Goal: Information Seeking & Learning: Find specific fact

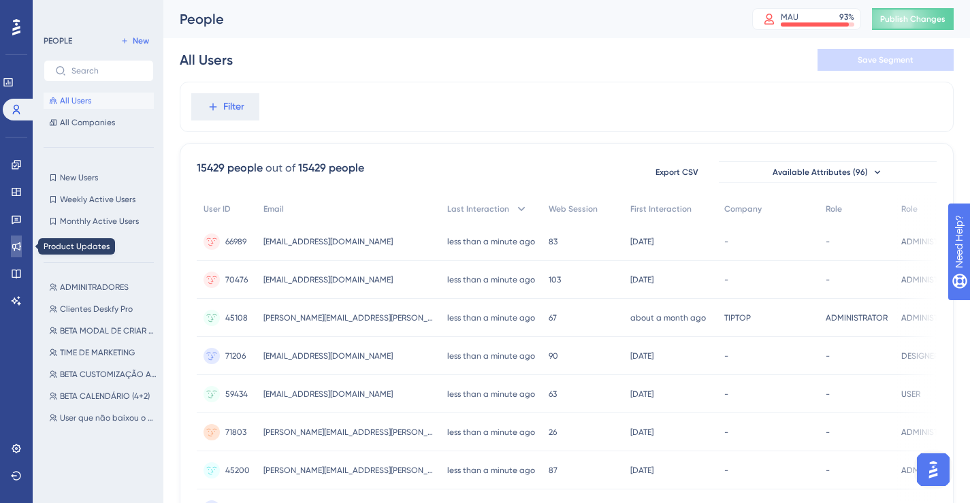
click at [11, 247] on icon at bounding box center [16, 246] width 11 height 11
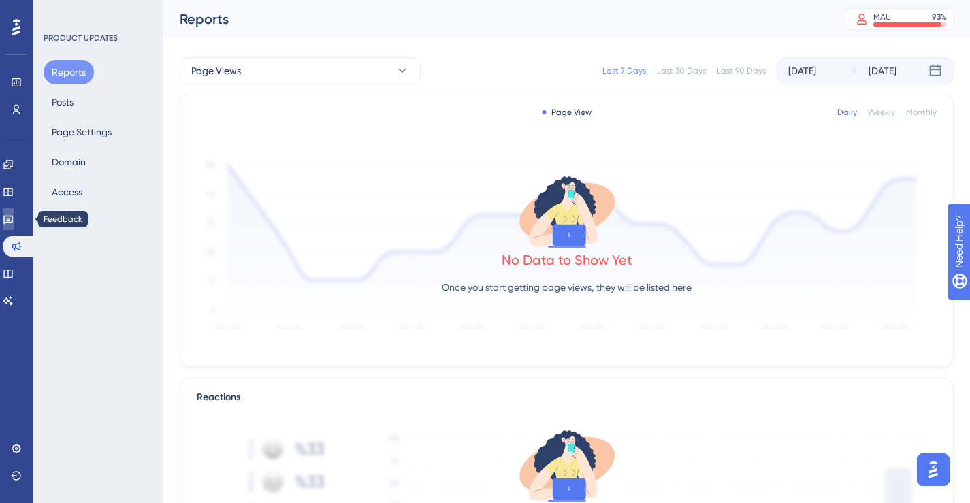
click at [11, 221] on icon at bounding box center [8, 219] width 11 height 11
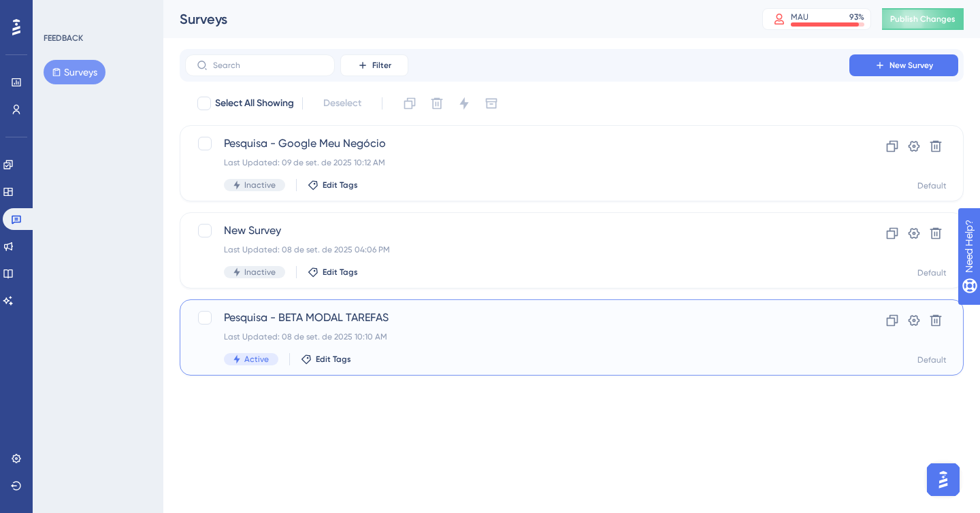
click at [511, 346] on div "Pesquisa - BETA MODAL TAREFAS Last Updated: 08 de set. de 2025 10:10 AM Active …" at bounding box center [517, 338] width 587 height 56
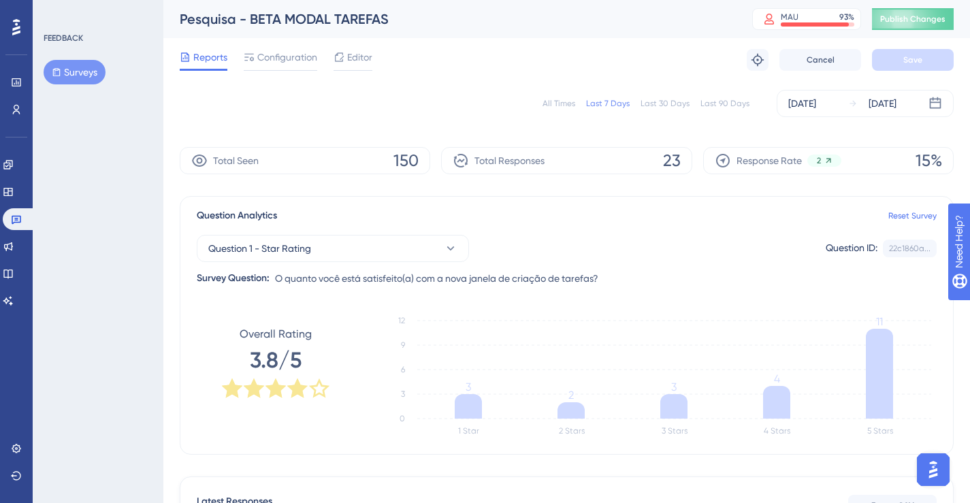
click at [571, 102] on div "All Times" at bounding box center [559, 103] width 33 height 11
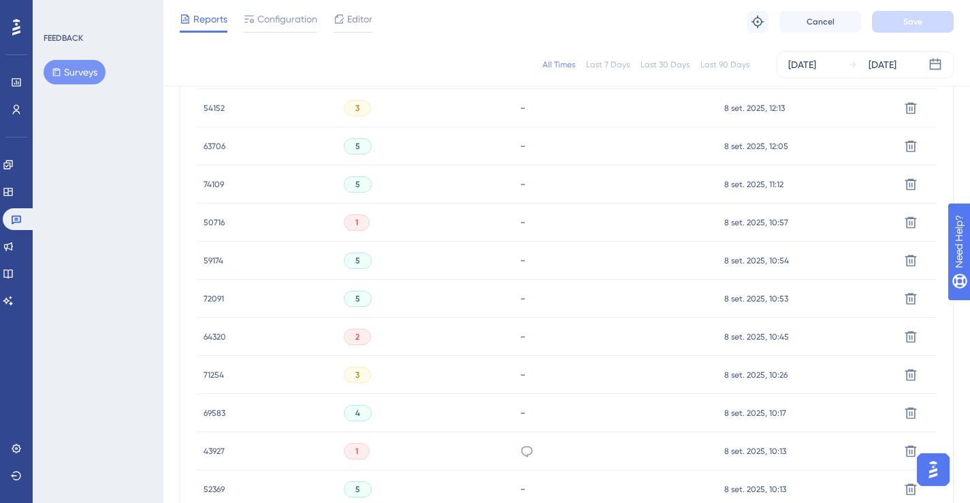
scroll to position [732, 0]
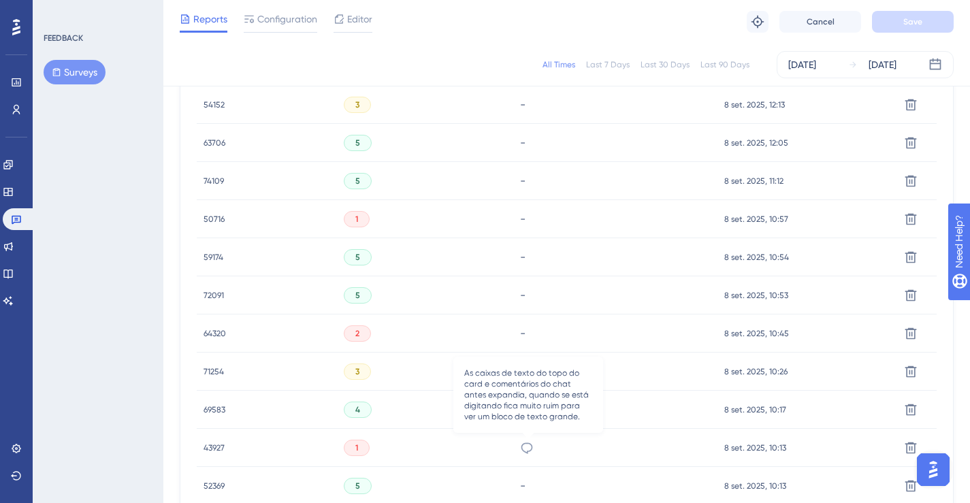
click at [522, 441] on icon at bounding box center [527, 448] width 14 height 14
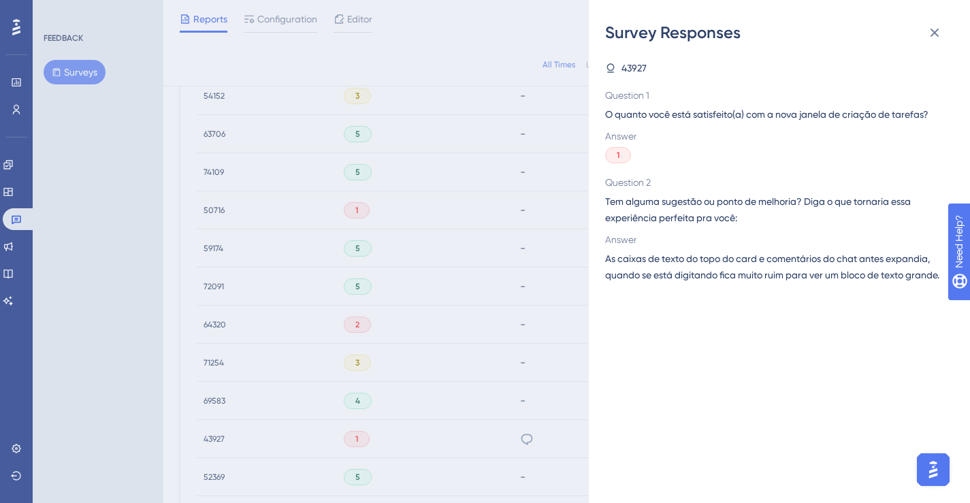
scroll to position [746, 0]
click at [442, 379] on div "Survey Responses 43927 Question 1 O quanto você está satisfeito(a) com a nova j…" at bounding box center [485, 251] width 970 height 503
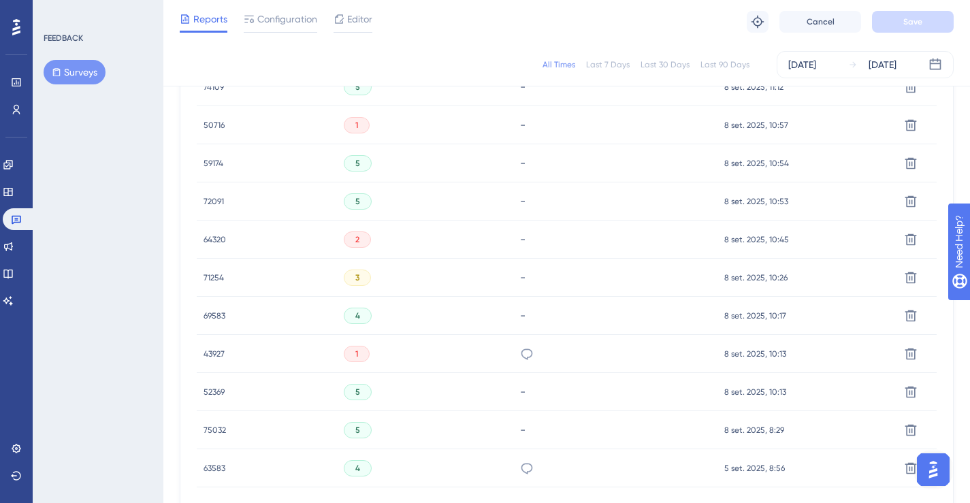
scroll to position [942, 0]
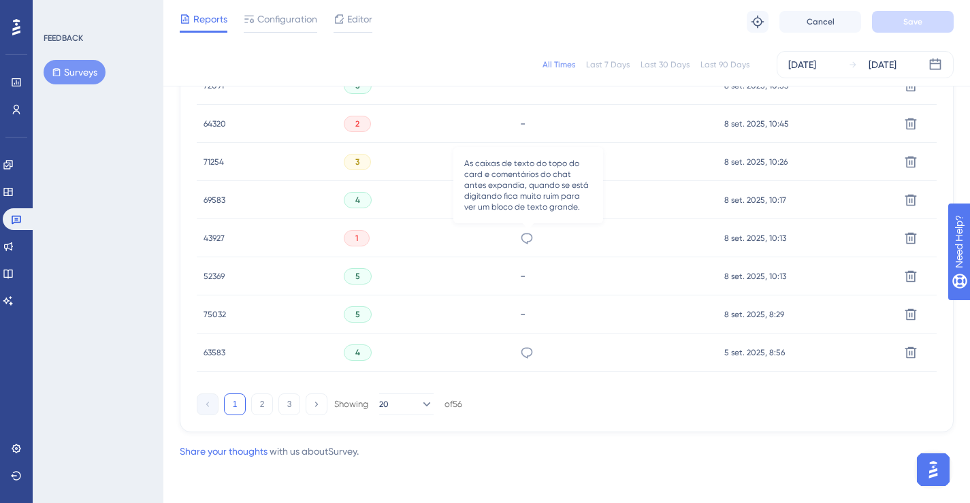
click at [530, 235] on icon at bounding box center [527, 238] width 14 height 14
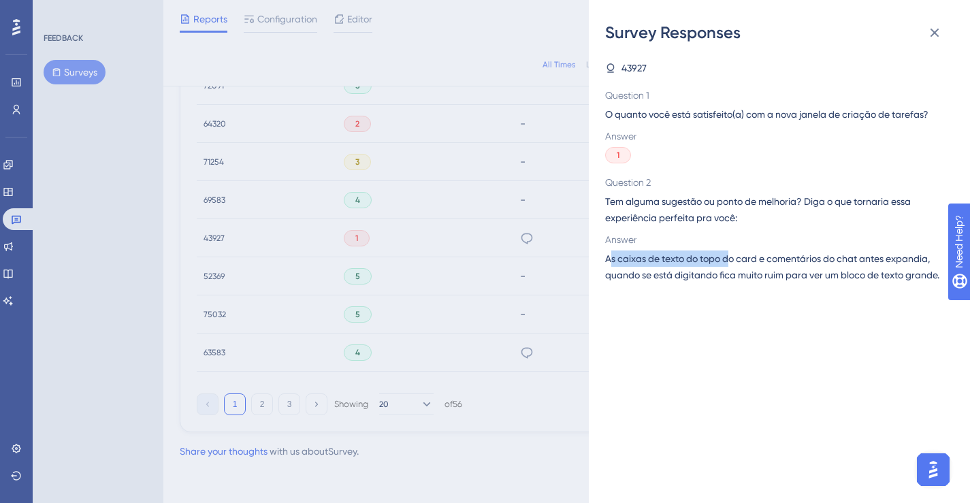
drag, startPoint x: 609, startPoint y: 263, endPoint x: 729, endPoint y: 264, distance: 120.5
click at [729, 264] on span "As caixas de texto do topo do card e comentários do chat antes expandia, quando…" at bounding box center [774, 267] width 338 height 33
click at [670, 255] on span "As caixas de texto do topo do card e comentários do chat antes expandia, quando…" at bounding box center [774, 267] width 338 height 33
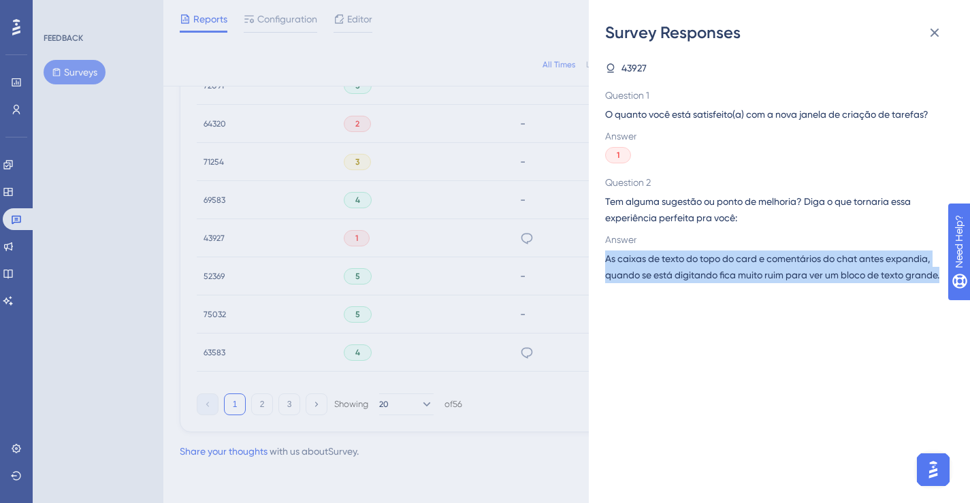
drag, startPoint x: 605, startPoint y: 261, endPoint x: 659, endPoint y: 297, distance: 65.3
click at [659, 297] on div "Survey Responses 43927 Question 1 O quanto você está satisfeito(a) com a nova j…" at bounding box center [779, 251] width 381 height 503
copy span "As caixas de texto do topo do card e comentários do chat antes expandia, quando…"
click at [758, 260] on span "As caixas de texto do topo do card e comentários do chat antes expandia, quando…" at bounding box center [774, 267] width 338 height 33
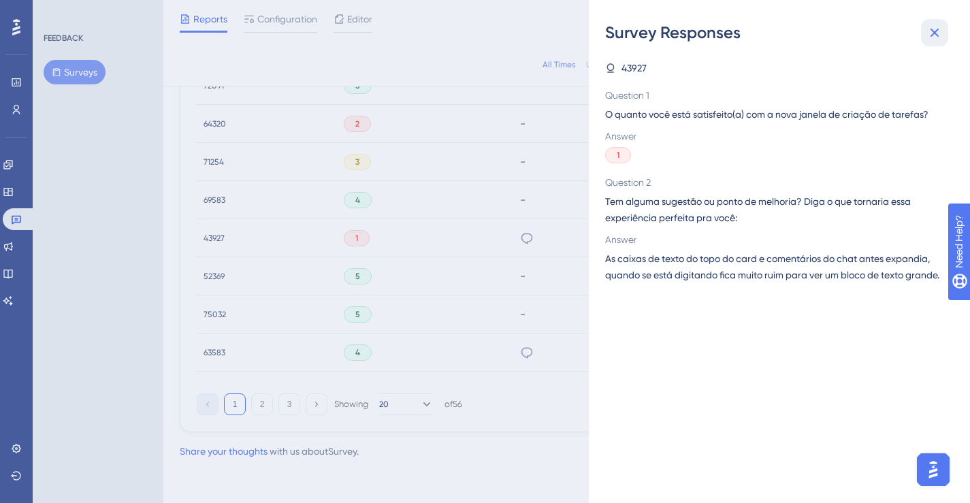
click at [931, 30] on icon at bounding box center [935, 33] width 9 height 9
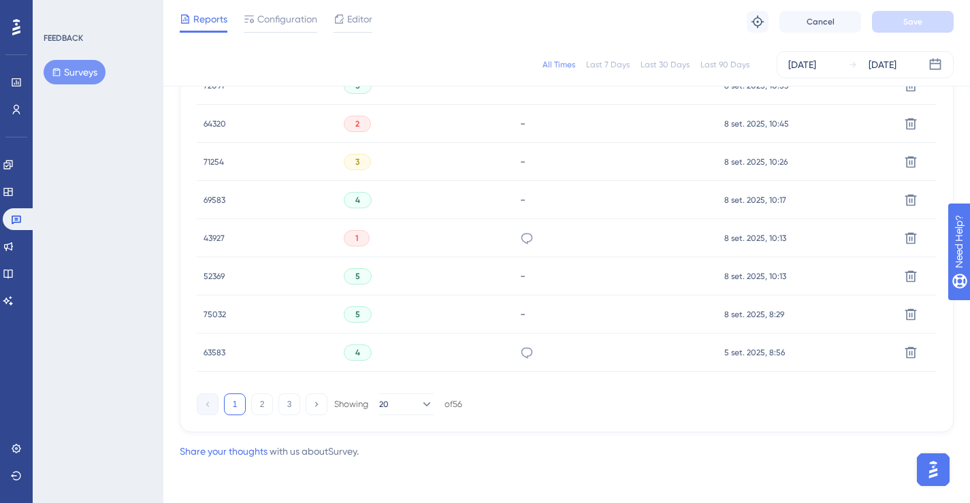
click at [212, 238] on span "43927" at bounding box center [214, 238] width 21 height 11
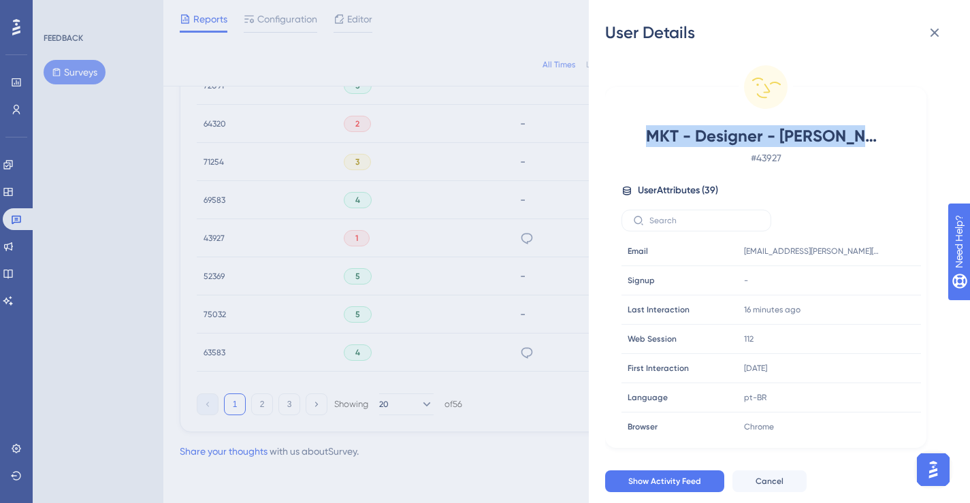
drag, startPoint x: 644, startPoint y: 131, endPoint x: 887, endPoint y: 139, distance: 243.2
click at [887, 139] on div "MKT - Designer - [PERSON_NAME] [PERSON_NAME] # 43927" at bounding box center [766, 145] width 289 height 41
copy span "MKT - Designer - [PERSON_NAME]"
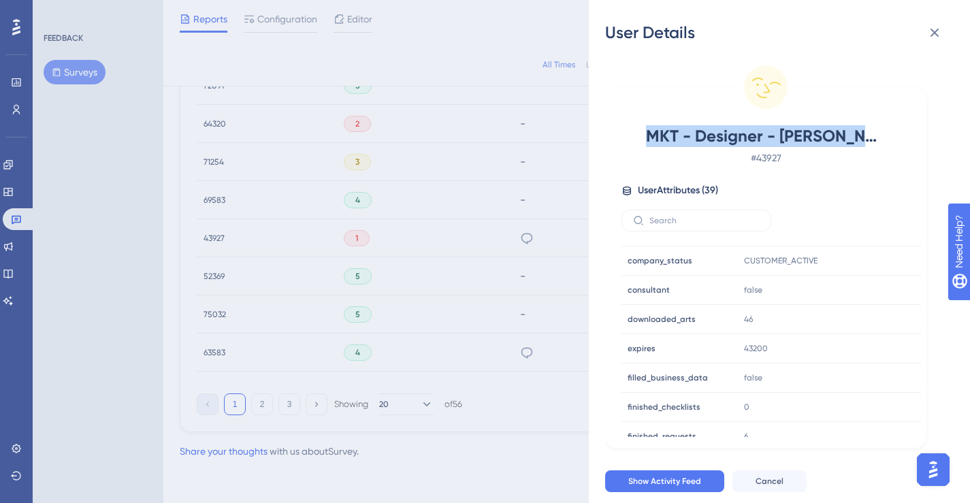
scroll to position [415, 0]
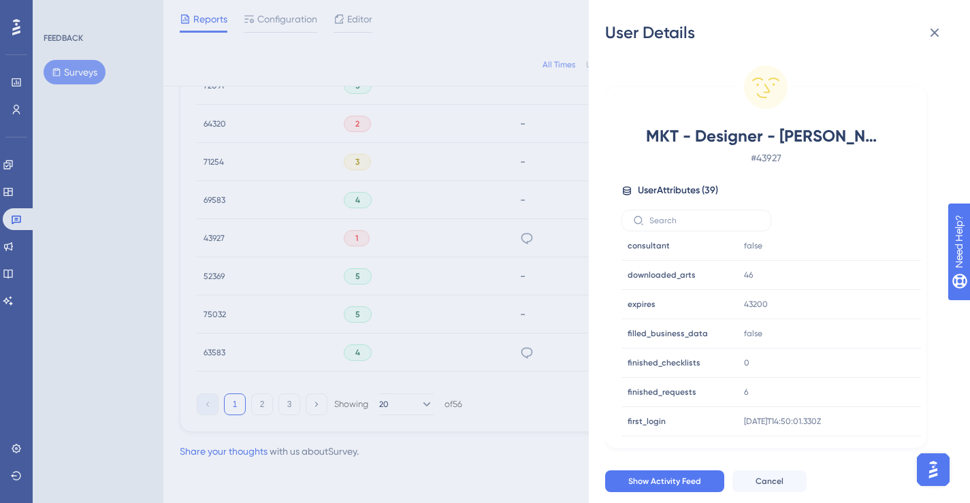
click at [516, 232] on div "User Details MKT - Designer - [PERSON_NAME] [PERSON_NAME] # 43927 User Attribut…" at bounding box center [485, 251] width 970 height 503
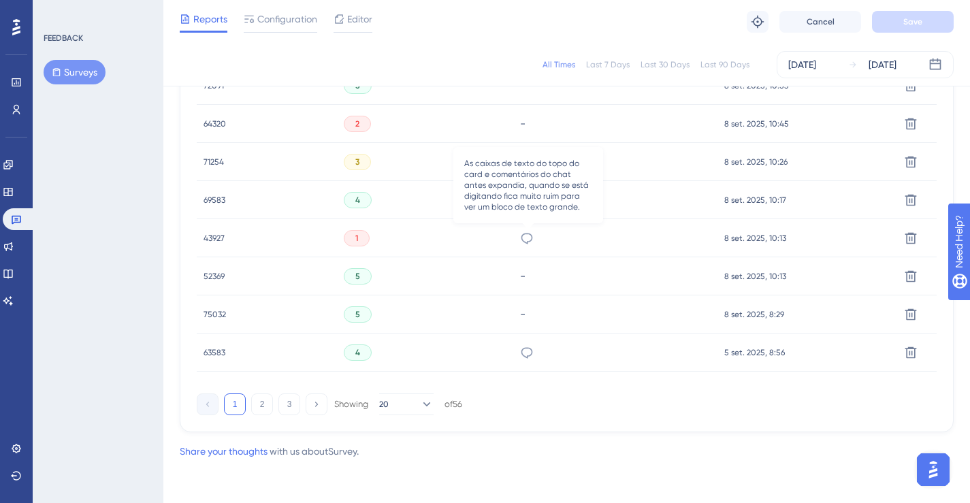
click at [526, 236] on icon at bounding box center [527, 238] width 14 height 14
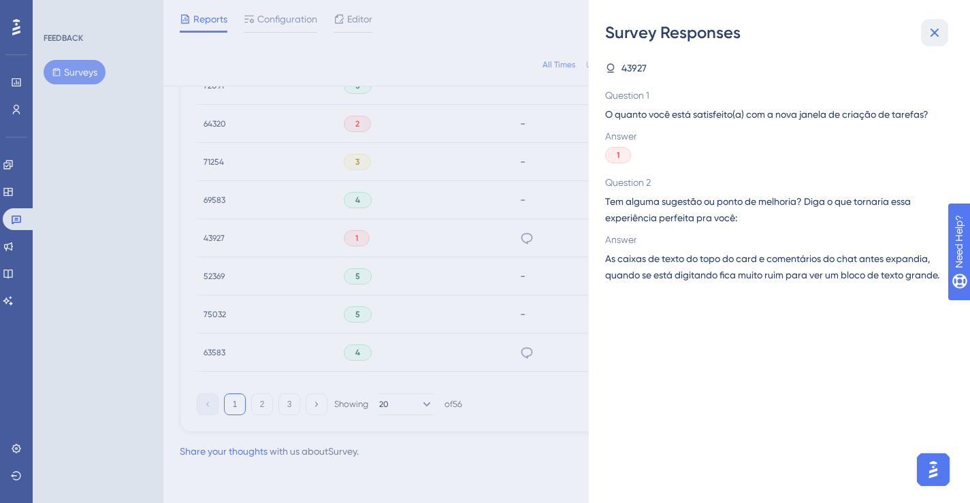
click at [936, 29] on icon at bounding box center [935, 33] width 16 height 16
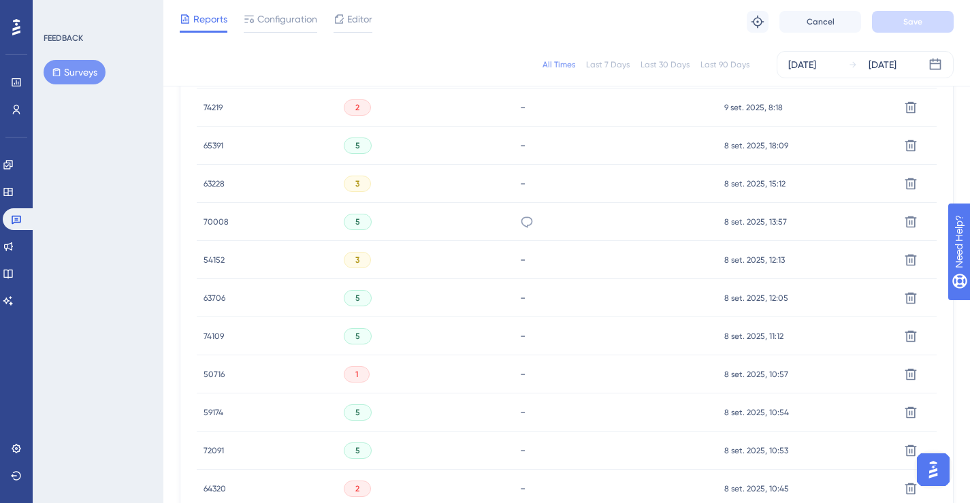
scroll to position [630, 0]
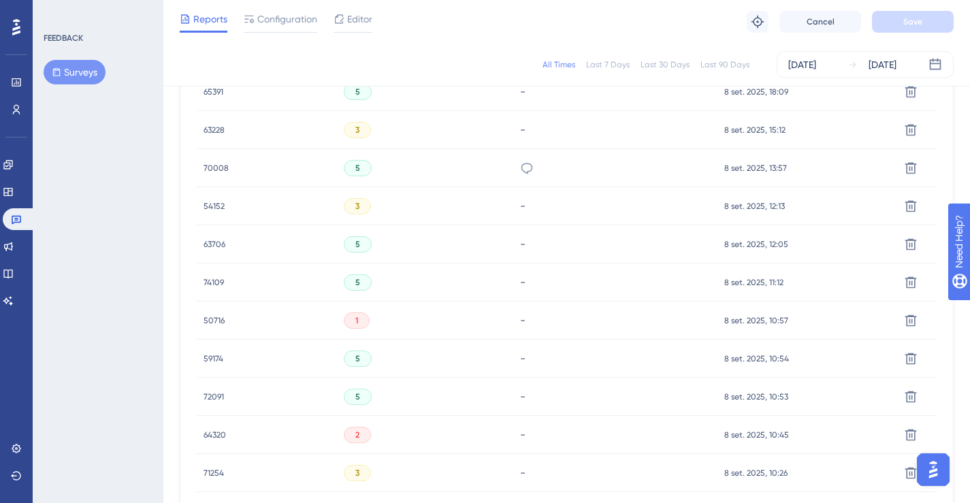
click at [219, 128] on span "63228" at bounding box center [214, 130] width 21 height 11
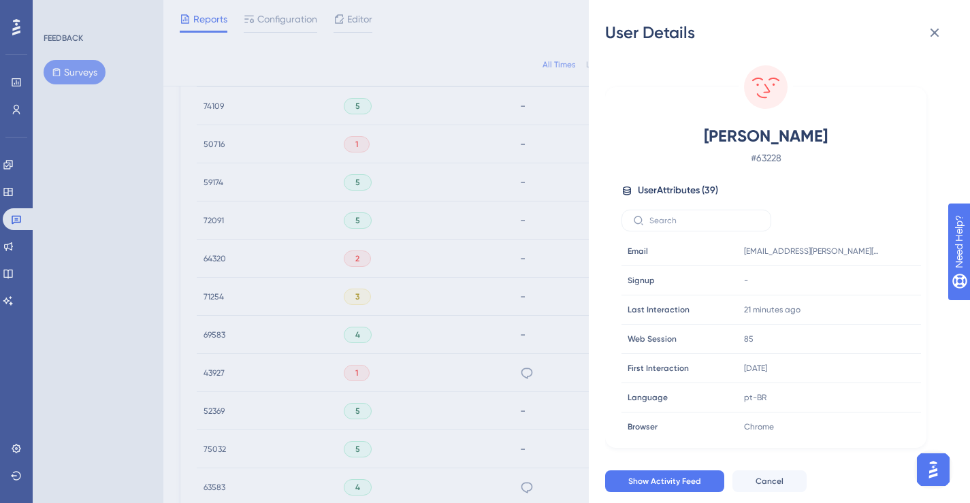
scroll to position [942, 0]
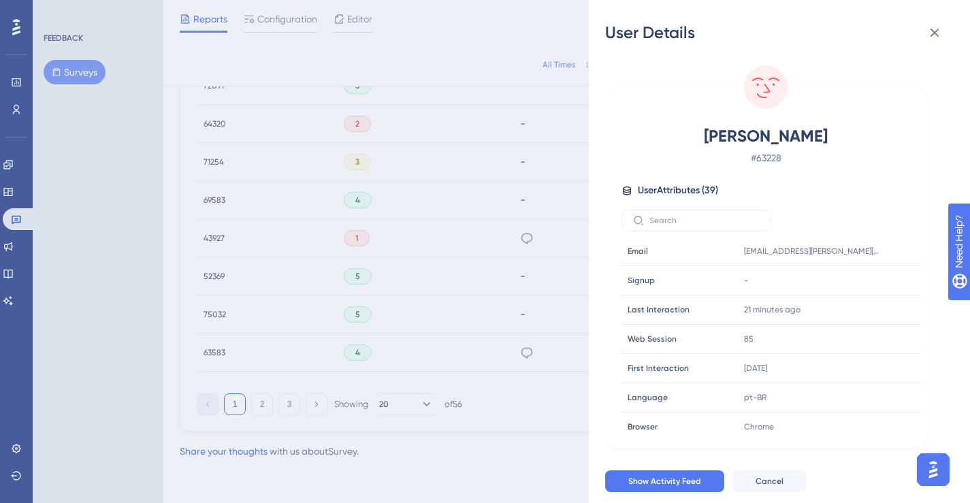
click at [349, 241] on div "User Details Carolina Jorge # 63228 User Attributes ( 39 ) Email Email [EMAIL_A…" at bounding box center [485, 251] width 970 height 503
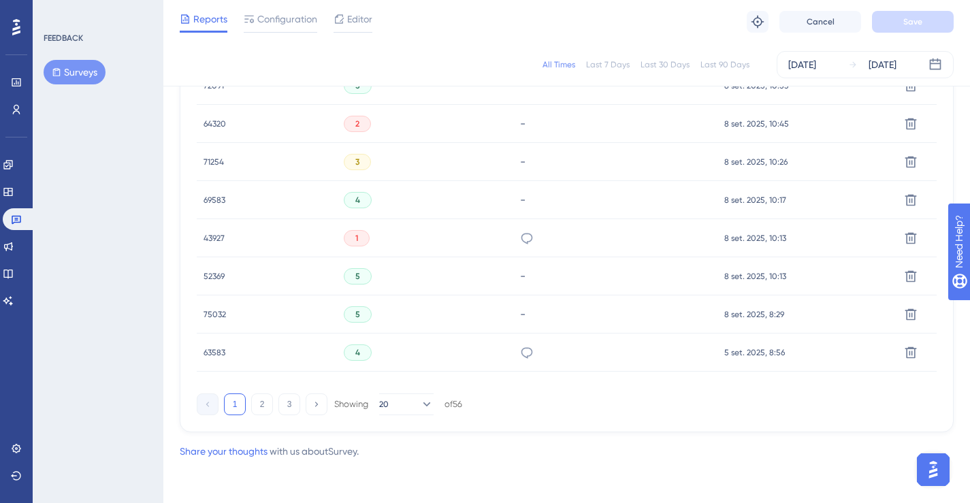
click at [365, 237] on div "1" at bounding box center [357, 238] width 26 height 16
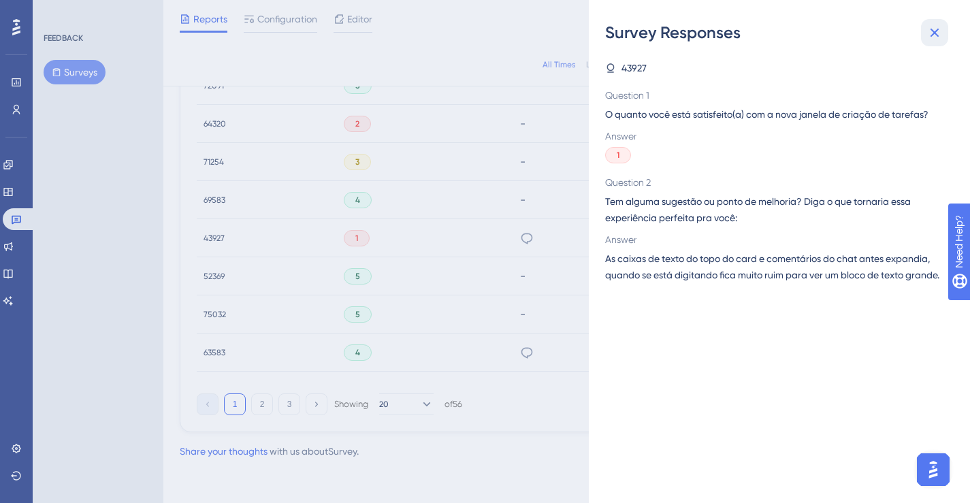
click at [936, 29] on icon at bounding box center [935, 33] width 16 height 16
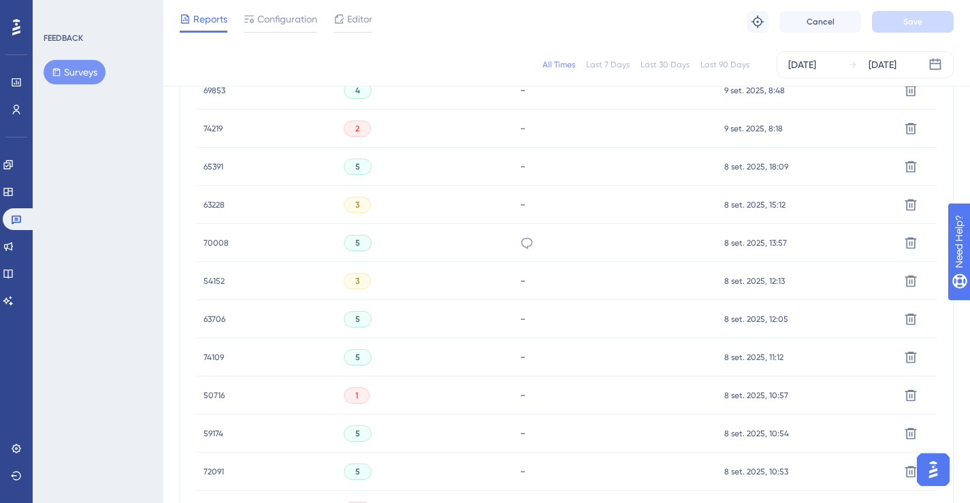
scroll to position [385, 0]
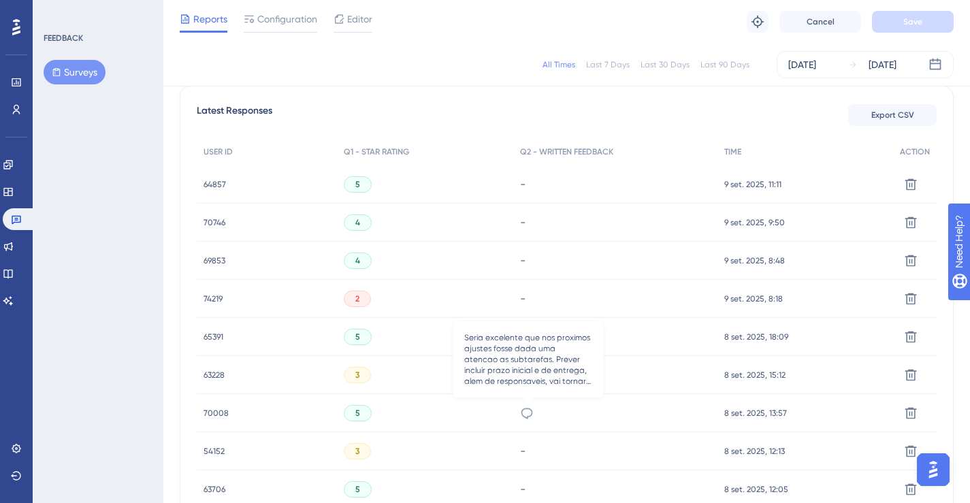
click at [528, 415] on icon at bounding box center [527, 413] width 14 height 14
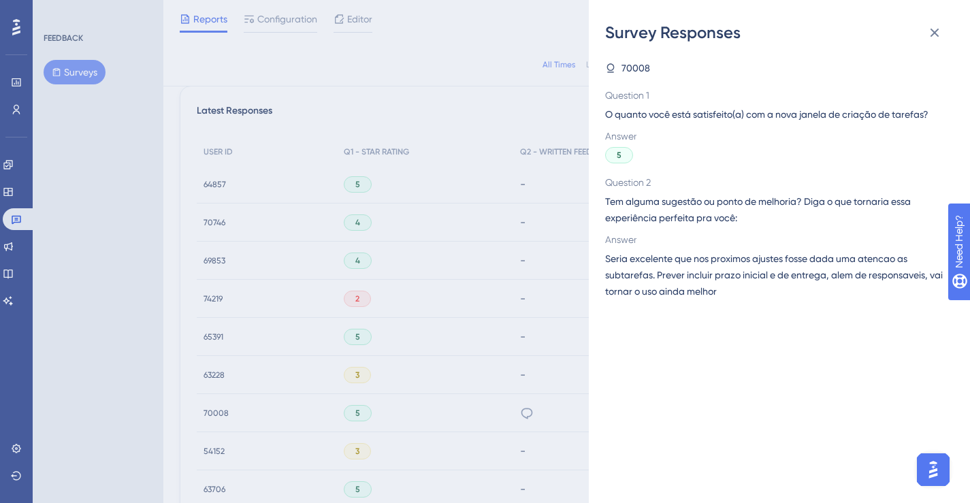
drag, startPoint x: 251, startPoint y: 394, endPoint x: 230, endPoint y: 410, distance: 26.3
click at [246, 398] on div "Survey Responses 70008 Question 1 O quanto você está satisfeito(a) com a nova j…" at bounding box center [485, 251] width 970 height 503
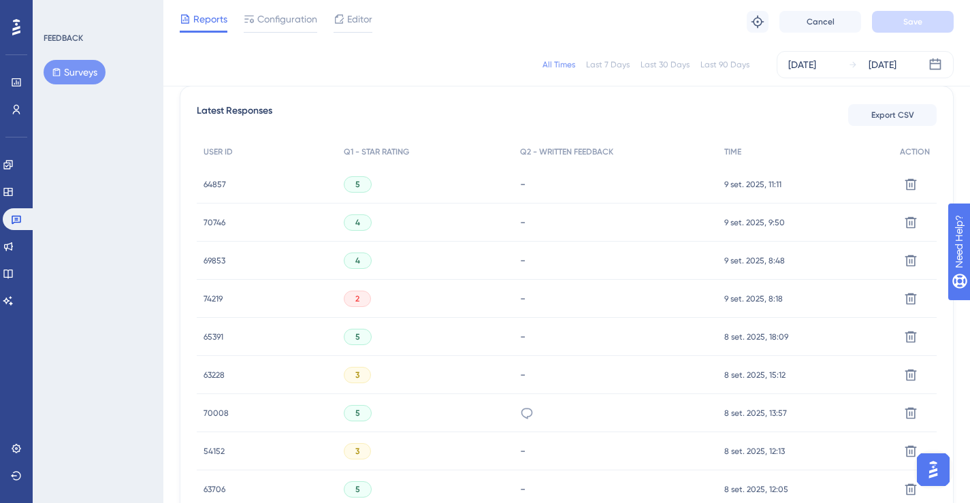
click at [225, 411] on span "70008" at bounding box center [216, 413] width 25 height 11
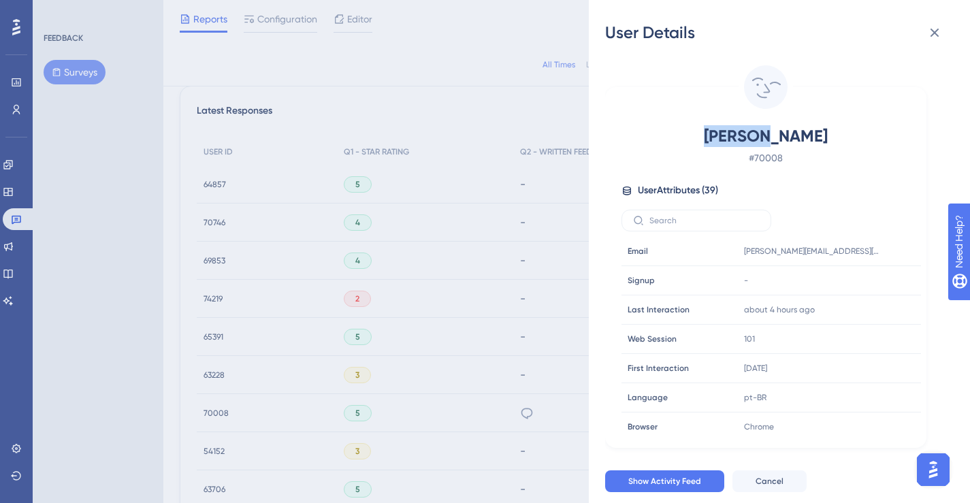
drag, startPoint x: 719, startPoint y: 129, endPoint x: 859, endPoint y: 133, distance: 140.3
click at [859, 133] on span "[PERSON_NAME]" at bounding box center [766, 136] width 240 height 22
copy span "[PERSON_NAME]"
click at [940, 39] on icon at bounding box center [935, 33] width 16 height 16
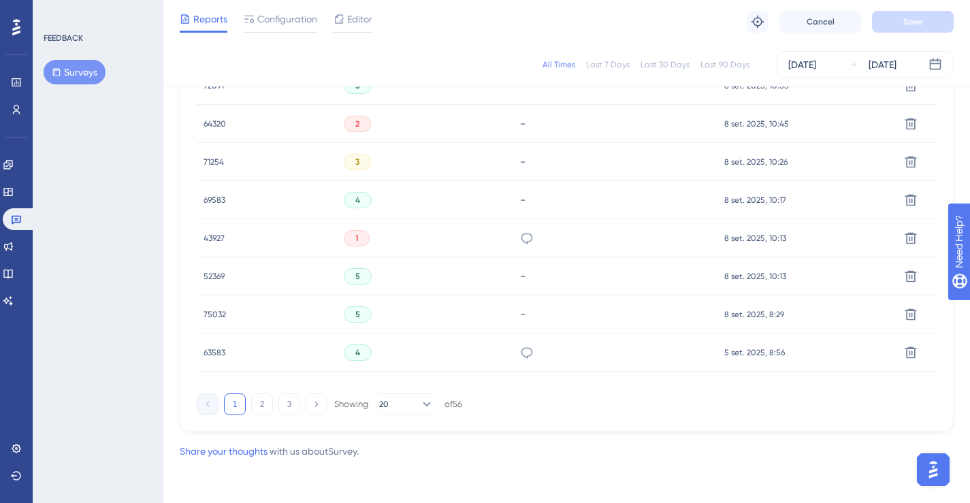
scroll to position [97, 0]
